Goal: Task Accomplishment & Management: Manage account settings

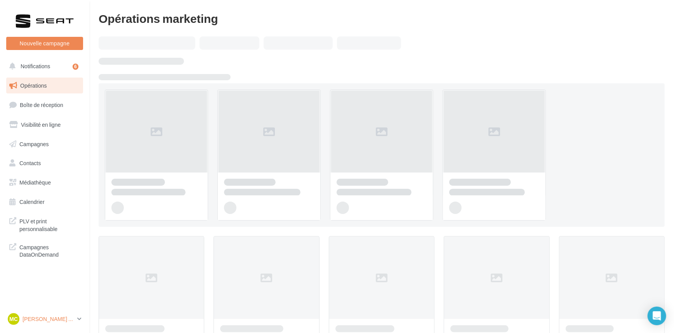
click at [63, 316] on p "[PERSON_NAME] [PERSON_NAME]" at bounding box center [49, 320] width 52 height 8
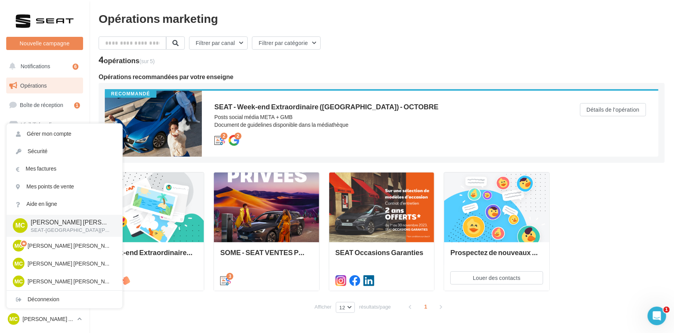
click at [339, 57] on div "4 opérations (sur 5)" at bounding box center [382, 61] width 566 height 10
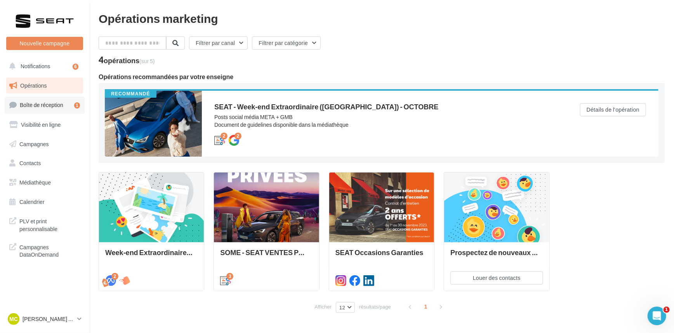
click at [58, 105] on span "Boîte de réception" at bounding box center [41, 105] width 43 height 7
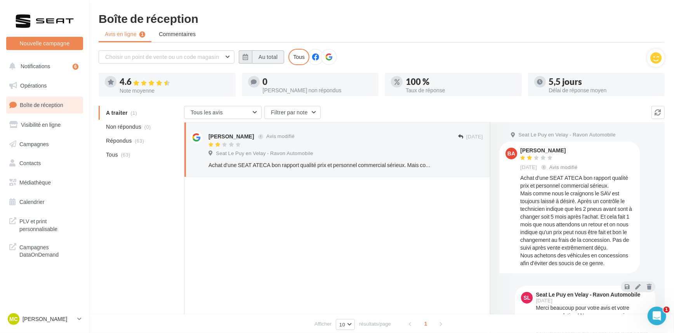
click at [242, 50] on button "button" at bounding box center [245, 56] width 13 height 13
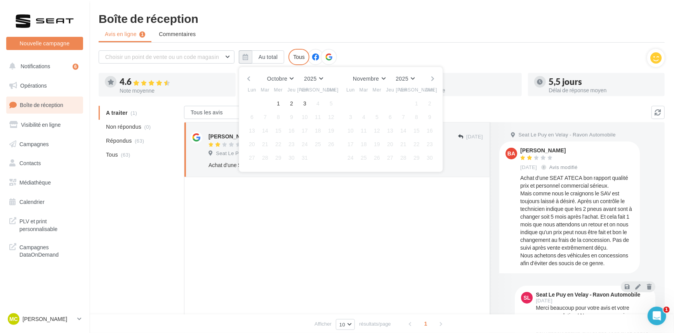
click at [248, 78] on button "button" at bounding box center [248, 78] width 7 height 11
click at [252, 103] on button "1" at bounding box center [252, 104] width 12 height 12
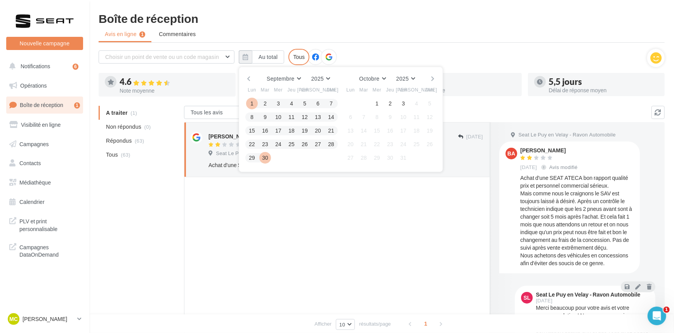
click at [268, 159] on button "30" at bounding box center [265, 158] width 12 height 12
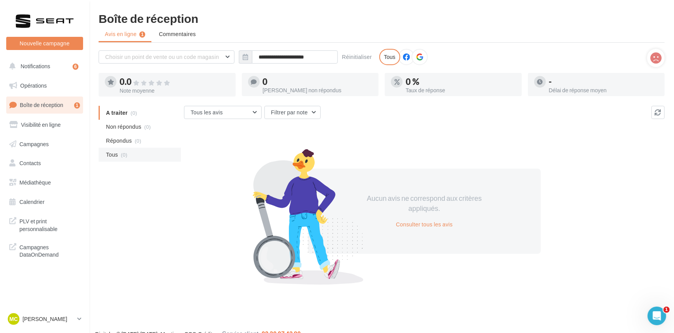
click at [159, 158] on li "Tous (0)" at bounding box center [140, 155] width 82 height 14
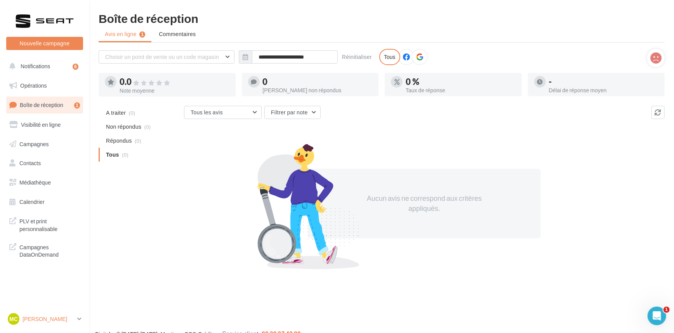
click at [68, 316] on p "[PERSON_NAME]" at bounding box center [49, 320] width 52 height 8
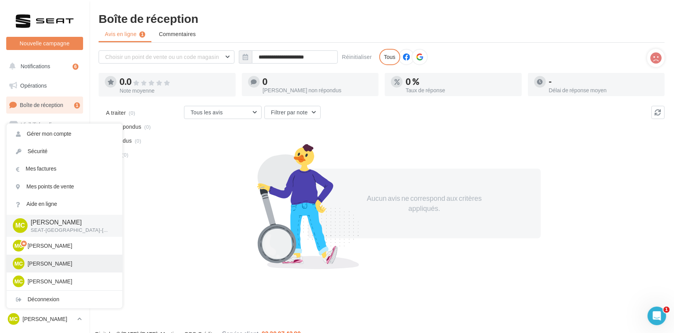
click at [52, 266] on p "[PERSON_NAME]" at bounding box center [70, 264] width 85 height 8
